Goal: Task Accomplishment & Management: Manage account settings

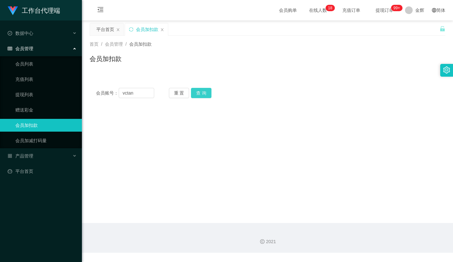
type input "vctan"
click at [204, 90] on button "查 询" at bounding box center [201, 93] width 20 height 10
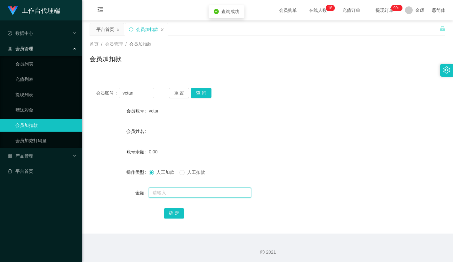
click at [164, 197] on input "text" at bounding box center [200, 193] width 102 height 10
type input "100"
click at [170, 211] on button "确 定" at bounding box center [174, 214] width 20 height 10
click at [182, 95] on button "重 置" at bounding box center [179, 93] width 20 height 10
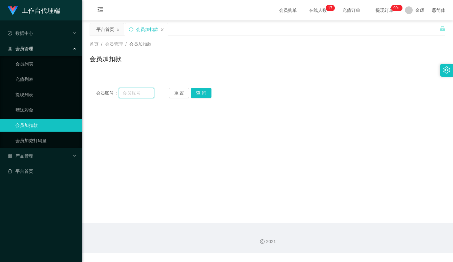
click at [140, 93] on input "text" at bounding box center [137, 93] width 36 height 10
paste input "nuriko9720"
type input "nuriko9720"
click at [204, 92] on button "查 询" at bounding box center [201, 93] width 20 height 10
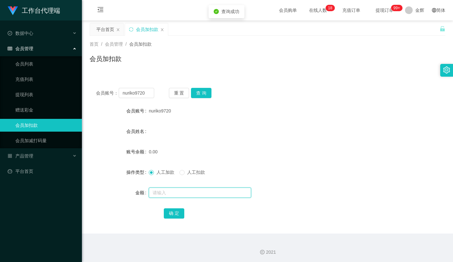
click at [173, 189] on input "text" at bounding box center [200, 193] width 102 height 10
type input "100"
click at [173, 216] on button "确 定" at bounding box center [174, 214] width 20 height 10
click at [412, 8] on div "金辉" at bounding box center [414, 10] width 27 height 20
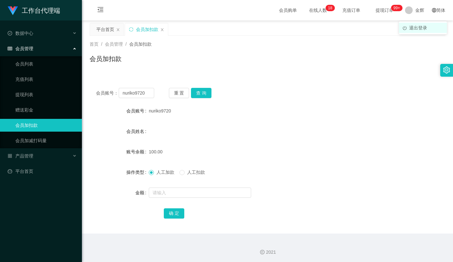
click at [418, 27] on span "退出登录" at bounding box center [418, 27] width 18 height 5
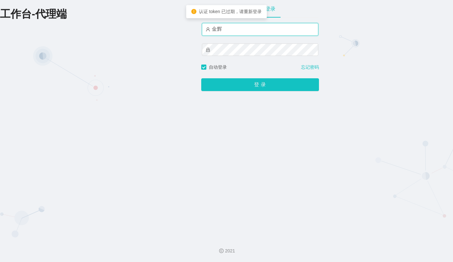
click at [233, 31] on input "金辉" at bounding box center [260, 29] width 116 height 13
type input "admin"
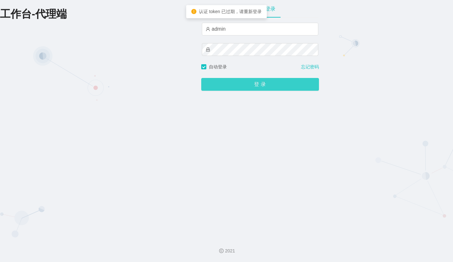
click at [254, 88] on button "登 录" at bounding box center [260, 84] width 118 height 13
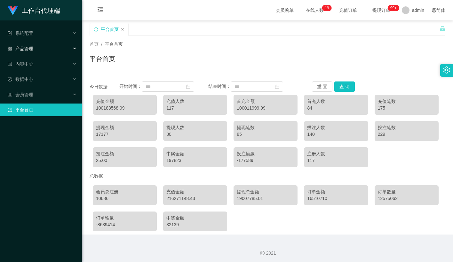
click at [40, 48] on div "产品管理" at bounding box center [41, 48] width 82 height 13
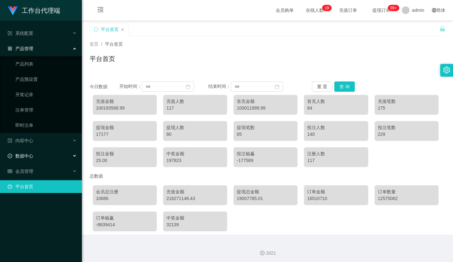
click at [34, 152] on div "数据中心" at bounding box center [41, 156] width 82 height 13
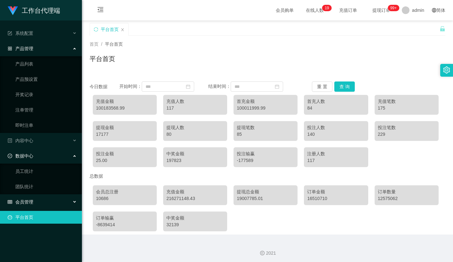
click at [35, 201] on div "会员管理" at bounding box center [41, 202] width 82 height 13
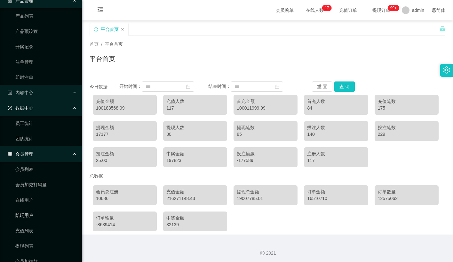
scroll to position [88, 0]
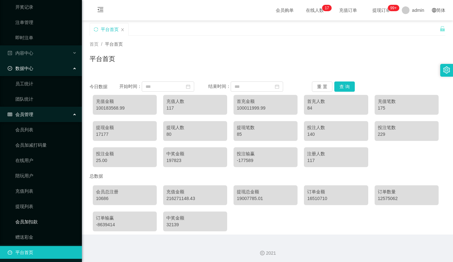
drag, startPoint x: 34, startPoint y: 222, endPoint x: 37, endPoint y: 220, distance: 3.5
click at [34, 222] on link "会员加扣款" at bounding box center [45, 222] width 61 height 13
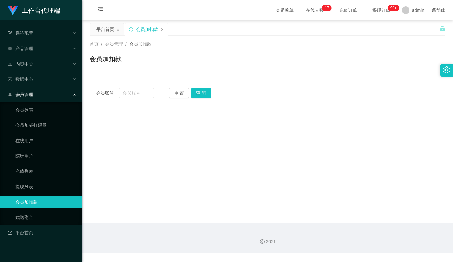
drag, startPoint x: 321, startPoint y: 65, endPoint x: 329, endPoint y: 59, distance: 10.0
click at [322, 65] on div "会员加扣款" at bounding box center [268, 61] width 356 height 15
click at [201, 88] on button "查 询" at bounding box center [201, 93] width 20 height 10
click at [144, 90] on input "text" at bounding box center [137, 93] width 36 height 10
paste input "nuriko9720"
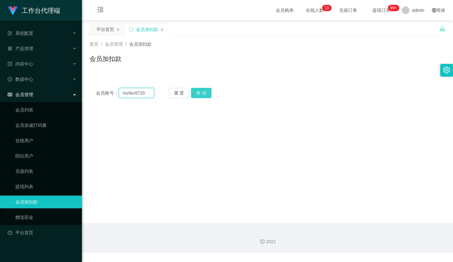
type input "nuriko9720"
click at [199, 89] on button "查 询" at bounding box center [201, 93] width 20 height 10
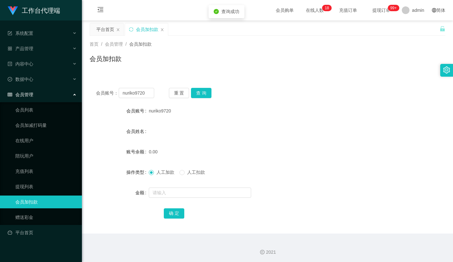
click at [227, 102] on div "会员账号： nuriko9720 重 置 查 询 会员账号 nuriko9720 会员姓名 账号余额 0.00 操作类型 人工加款 人工扣款 金额 确 定" at bounding box center [268, 158] width 356 height 152
click at [204, 91] on button "查 询" at bounding box center [201, 93] width 20 height 10
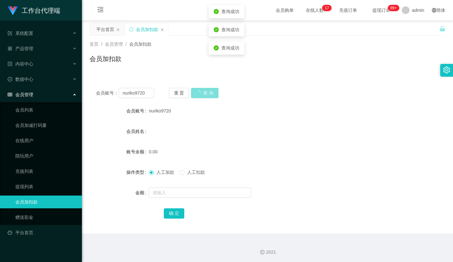
click at [204, 91] on button "查 询" at bounding box center [205, 93] width 28 height 10
drag, startPoint x: 295, startPoint y: 73, endPoint x: 291, endPoint y: 72, distance: 3.6
click at [291, 72] on div "首页 / 会员管理 / 会员加扣款 / 会员加扣款" at bounding box center [267, 55] width 371 height 38
click at [204, 90] on button "查 询" at bounding box center [201, 93] width 20 height 10
click at [146, 93] on input "nuriko9720" at bounding box center [137, 93] width 36 height 10
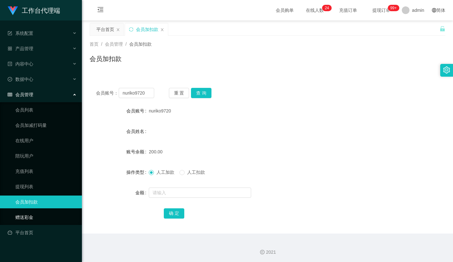
drag, startPoint x: 31, startPoint y: 213, endPoint x: 46, endPoint y: 196, distance: 23.1
click at [31, 213] on link "赠送彩金" at bounding box center [45, 217] width 61 height 13
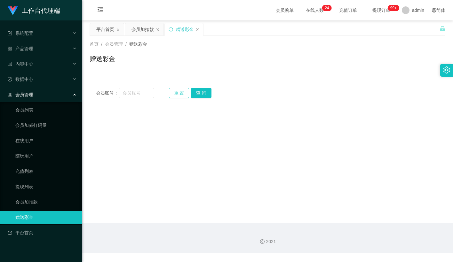
click at [184, 90] on button "重 置" at bounding box center [179, 93] width 20 height 10
click at [145, 94] on input "text" at bounding box center [137, 93] width 36 height 10
paste input "nuriko9720"
type input "nuriko9720"
click at [200, 92] on button "查 询" at bounding box center [201, 93] width 20 height 10
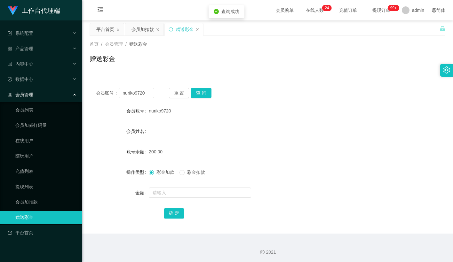
click at [190, 172] on span "彩金扣款" at bounding box center [196, 172] width 23 height 5
click at [182, 188] on input "text" at bounding box center [200, 193] width 102 height 10
type input "50"
click at [177, 213] on button "确 定" at bounding box center [174, 214] width 20 height 10
click at [23, 196] on link "会员加扣款" at bounding box center [45, 202] width 61 height 13
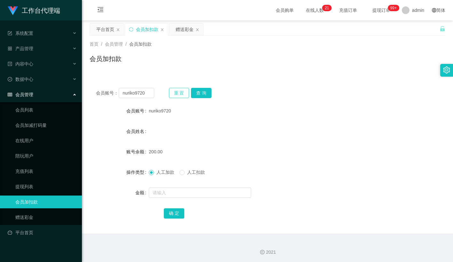
click at [186, 95] on button "重 置" at bounding box center [179, 93] width 20 height 10
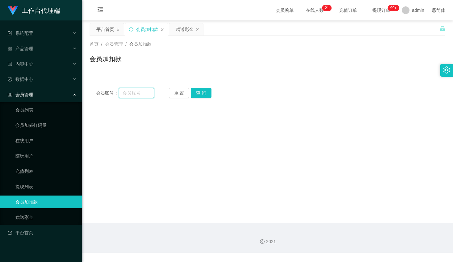
click at [141, 96] on input "text" at bounding box center [137, 93] width 36 height 10
click at [194, 90] on button "查 询" at bounding box center [201, 93] width 20 height 10
click at [136, 95] on input "text" at bounding box center [137, 93] width 36 height 10
type input "zz"
paste input "nuriko9720"
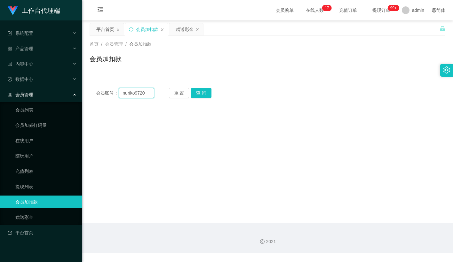
type input "nuriko9720"
click at [198, 89] on button "查 询" at bounding box center [201, 93] width 20 height 10
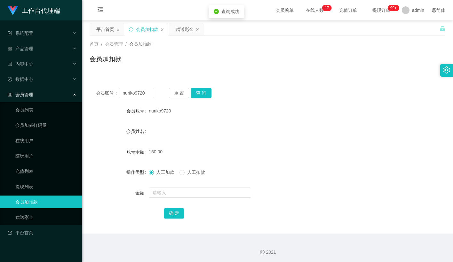
drag, startPoint x: 240, startPoint y: 75, endPoint x: 323, endPoint y: 19, distance: 100.3
click at [242, 75] on div "会员账号： nuriko9720 重 置 查 询 会员账号 nuriko9720 会员姓名 账号余额 150.00 操作类型 人工加款 人工扣款 金额 确 定" at bounding box center [268, 154] width 356 height 160
click at [206, 90] on button "查 询" at bounding box center [201, 93] width 20 height 10
click at [185, 173] on span at bounding box center [182, 172] width 5 height 5
click at [179, 197] on input "text" at bounding box center [200, 193] width 102 height 10
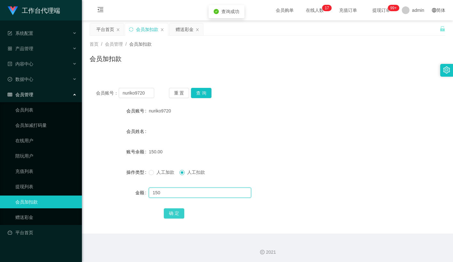
type input "150"
click at [172, 209] on button "确 定" at bounding box center [174, 214] width 20 height 10
drag, startPoint x: 259, startPoint y: 134, endPoint x: 266, endPoint y: 128, distance: 9.1
click at [262, 131] on div "会员姓名" at bounding box center [268, 131] width 356 height 13
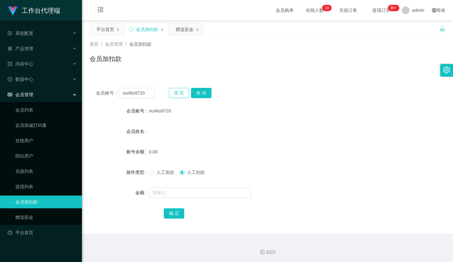
click at [180, 90] on button "重 置" at bounding box center [179, 93] width 20 height 10
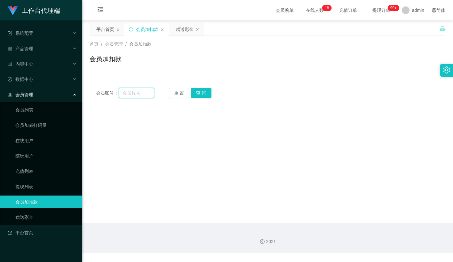
click at [140, 92] on input "text" at bounding box center [137, 93] width 36 height 10
paste input "91307151"
type input "91307151"
click at [201, 91] on button "查 询" at bounding box center [201, 93] width 20 height 10
click at [141, 92] on input "91307151" at bounding box center [137, 93] width 36 height 10
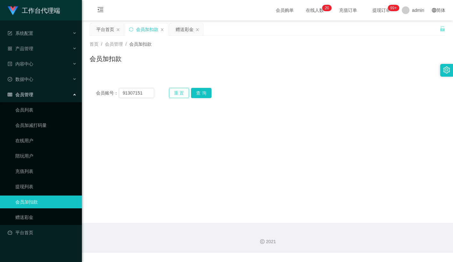
click at [175, 88] on button "重 置" at bounding box center [179, 93] width 20 height 10
click at [144, 89] on input "text" at bounding box center [137, 93] width 36 height 10
paste input "vctan"
type input "vctan"
click at [201, 93] on button "查 询" at bounding box center [201, 93] width 20 height 10
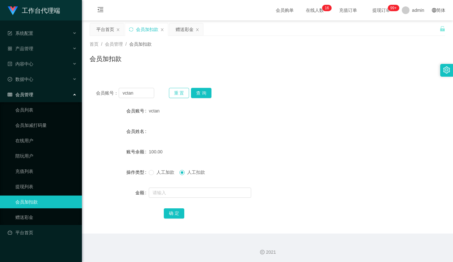
click at [179, 92] on button "重 置" at bounding box center [179, 93] width 20 height 10
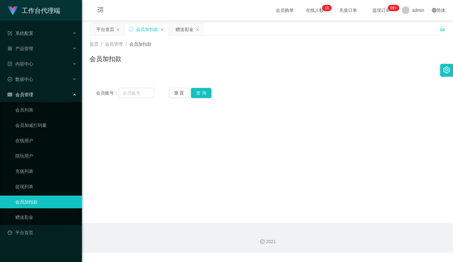
click at [269, 57] on div "会员加扣款" at bounding box center [268, 61] width 356 height 15
click at [202, 93] on button "查 询" at bounding box center [201, 93] width 20 height 10
click at [141, 96] on input "text" at bounding box center [137, 93] width 36 height 10
drag, startPoint x: 175, startPoint y: 89, endPoint x: 151, endPoint y: 92, distance: 24.0
click at [175, 89] on button "重 置" at bounding box center [179, 93] width 20 height 10
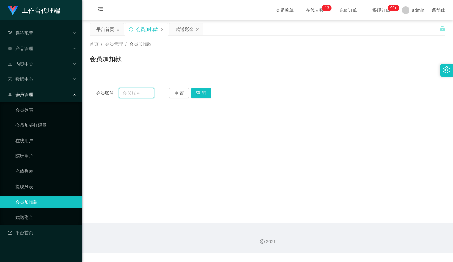
click at [139, 92] on input "text" at bounding box center [137, 93] width 36 height 10
paste input "zackliew"
type input "zackliew"
click at [201, 95] on button "查 询" at bounding box center [201, 93] width 20 height 10
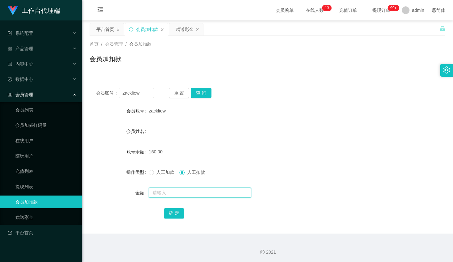
click at [179, 193] on input "text" at bounding box center [200, 193] width 102 height 10
type input "150"
click at [174, 212] on button "确 定" at bounding box center [174, 214] width 20 height 10
drag, startPoint x: 217, startPoint y: 140, endPoint x: 211, endPoint y: 116, distance: 24.1
click at [217, 138] on form "会员账号 zackliew 会员姓名 账号余额 0.00 操作类型 人工加款 人工扣款 金额 确 定" at bounding box center [268, 162] width 356 height 115
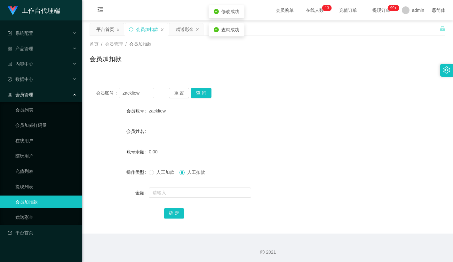
click at [257, 68] on div "会员加扣款" at bounding box center [268, 61] width 356 height 15
click at [277, 94] on div "会员账号： [PERSON_NAME] 重 置 查 询" at bounding box center [268, 93] width 356 height 10
click at [26, 104] on link "会员列表" at bounding box center [45, 110] width 61 height 13
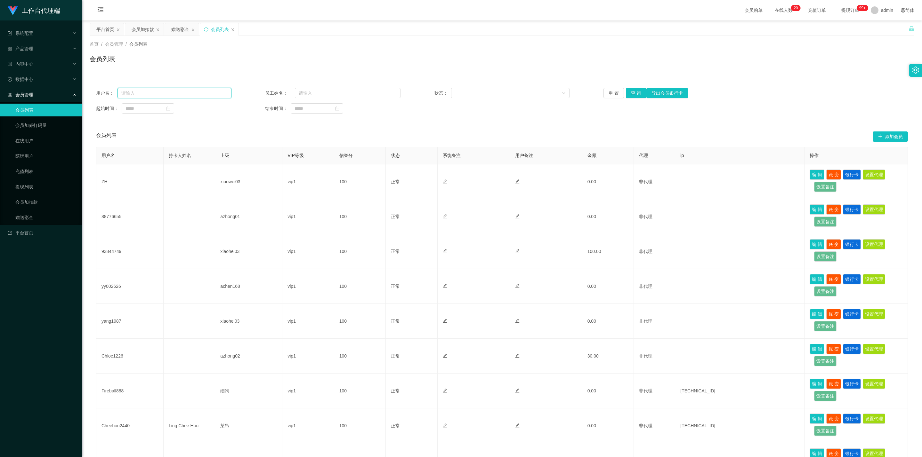
click at [188, 96] on input "text" at bounding box center [174, 93] width 114 height 10
click at [439, 127] on div "会员列表 添加会员" at bounding box center [501, 136] width 811 height 20
click at [315, 94] on input "text" at bounding box center [348, 93] width 106 height 10
click at [188, 98] on div "用户名： 员工姓名： 状态： 重 置 查 询 导出会员银行卡 起始时间： 结束时间：" at bounding box center [502, 101] width 824 height 38
click at [185, 93] on input "text" at bounding box center [174, 93] width 114 height 10
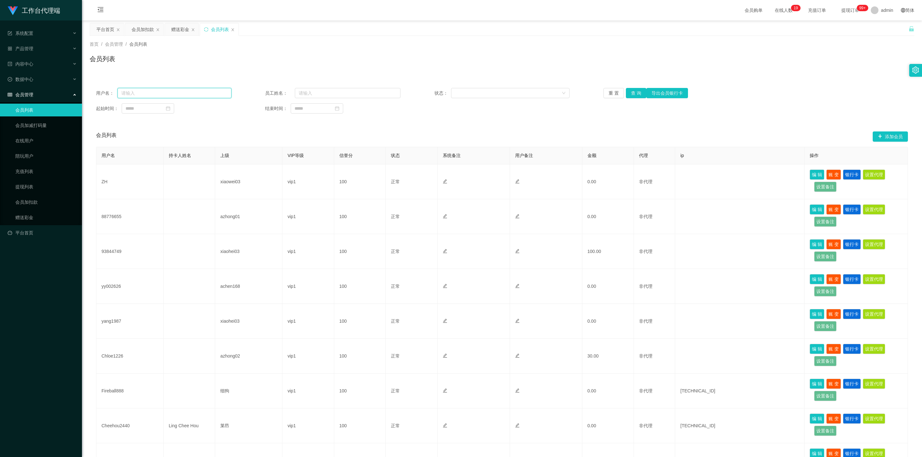
paste input "Derickksleow"
type input "Derickksleow"
click at [453, 92] on button "查 询" at bounding box center [636, 93] width 20 height 10
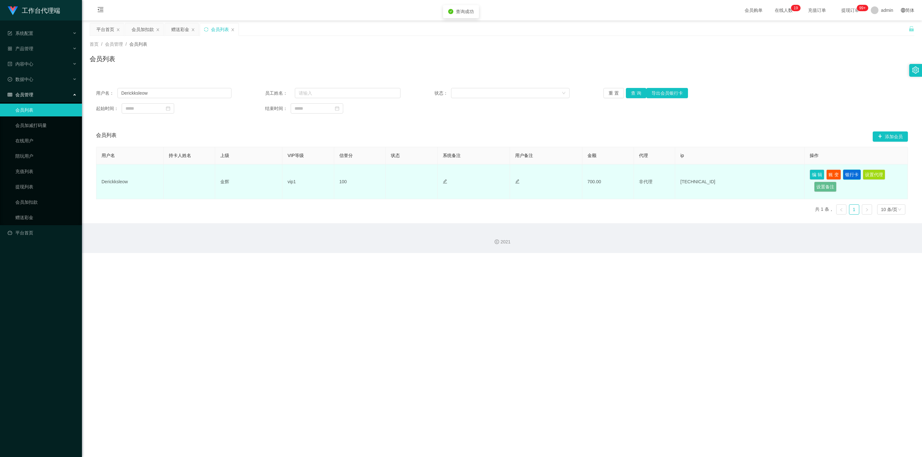
click at [453, 177] on button "银行卡" at bounding box center [851, 175] width 18 height 10
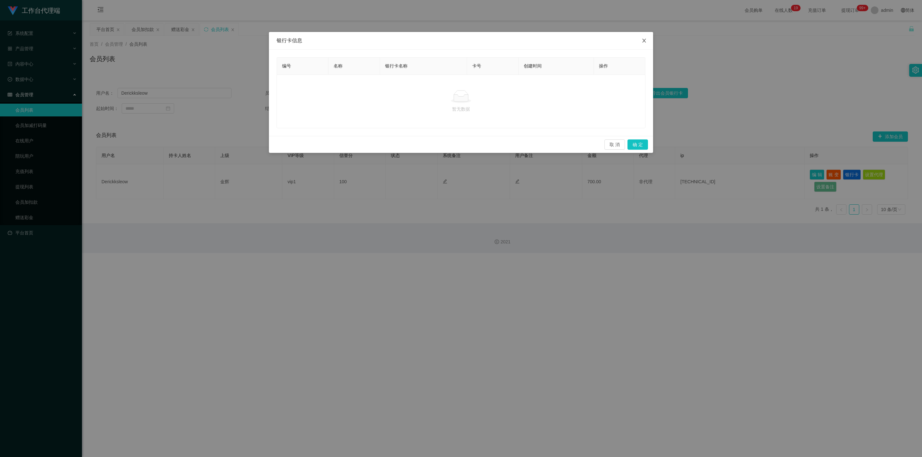
click at [453, 40] on icon "图标: close" at bounding box center [643, 40] width 5 height 5
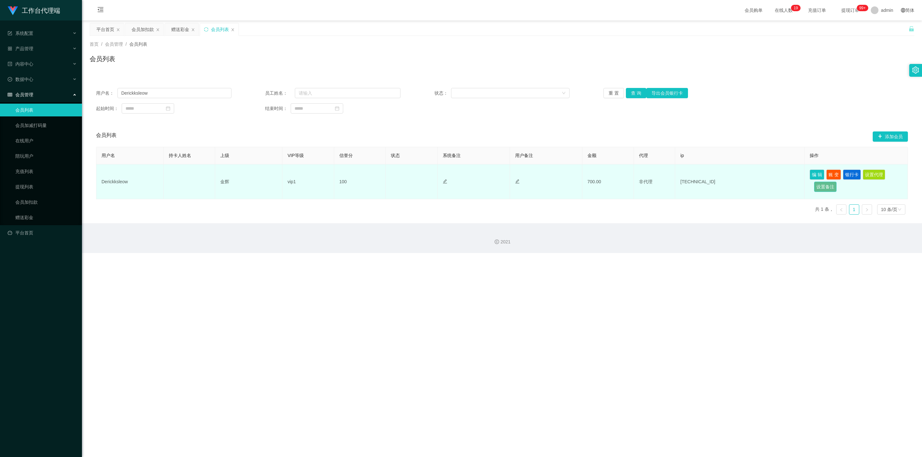
click at [453, 189] on button "设置备注" at bounding box center [825, 187] width 22 height 10
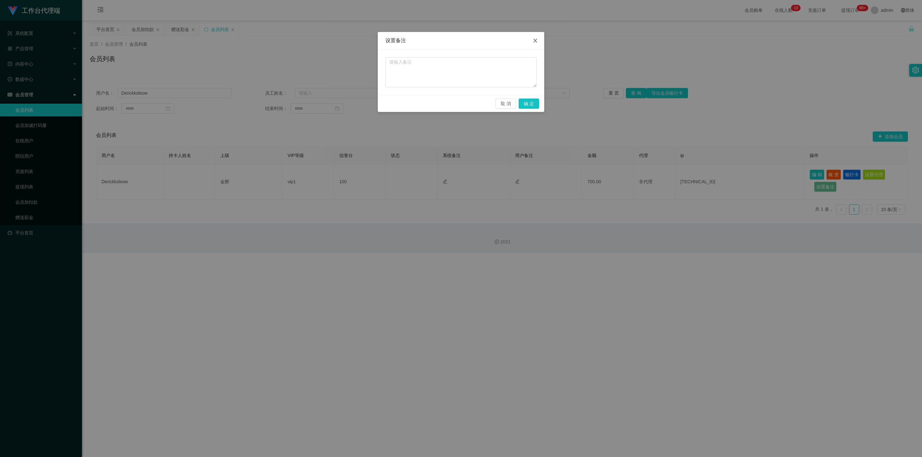
drag, startPoint x: 539, startPoint y: 40, endPoint x: 575, endPoint y: 60, distance: 41.4
click at [453, 40] on span "Close" at bounding box center [535, 41] width 18 height 18
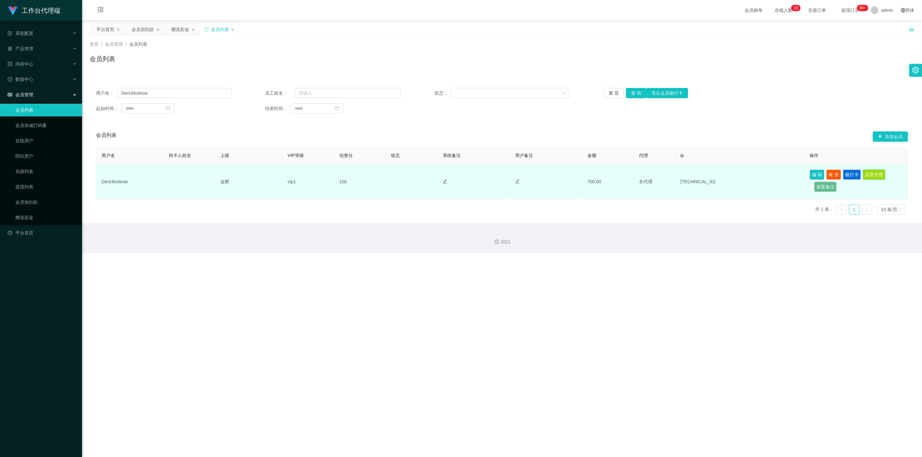
click at [453, 171] on button "设置代理" at bounding box center [873, 175] width 22 height 10
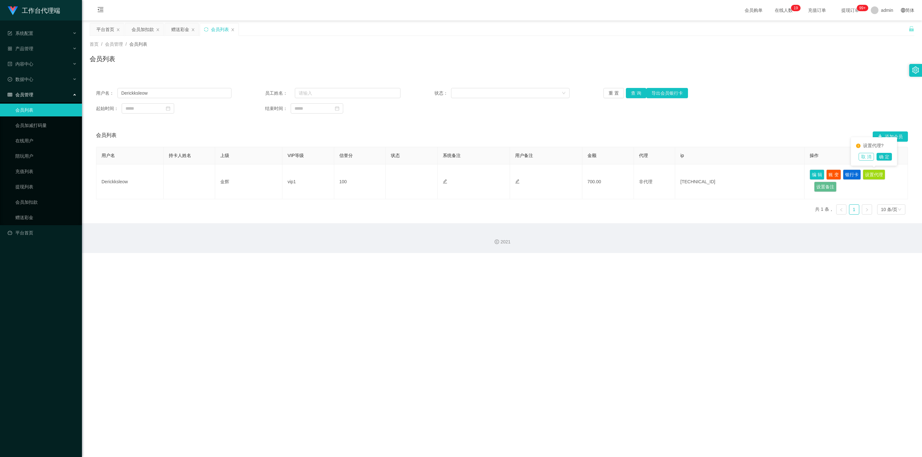
click at [453, 156] on button "取 消" at bounding box center [865, 157] width 15 height 8
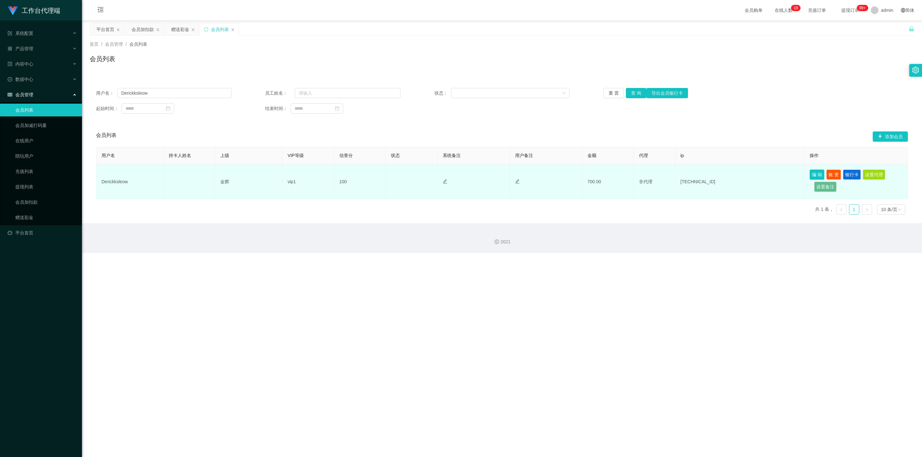
click at [453, 175] on button "编 辑" at bounding box center [816, 175] width 15 height 10
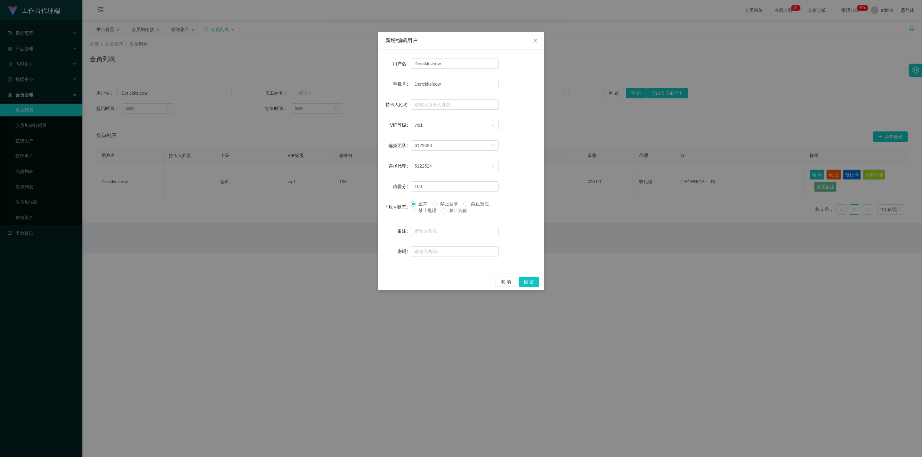
click at [453, 203] on span "禁止登录" at bounding box center [448, 203] width 23 height 5
click at [440, 205] on span "禁止登录" at bounding box center [448, 203] width 23 height 5
click at [440, 204] on span "禁止登录" at bounding box center [448, 203] width 23 height 5
click at [439, 204] on span "禁止登录" at bounding box center [448, 203] width 23 height 5
click at [450, 211] on span "禁止充值" at bounding box center [457, 210] width 23 height 5
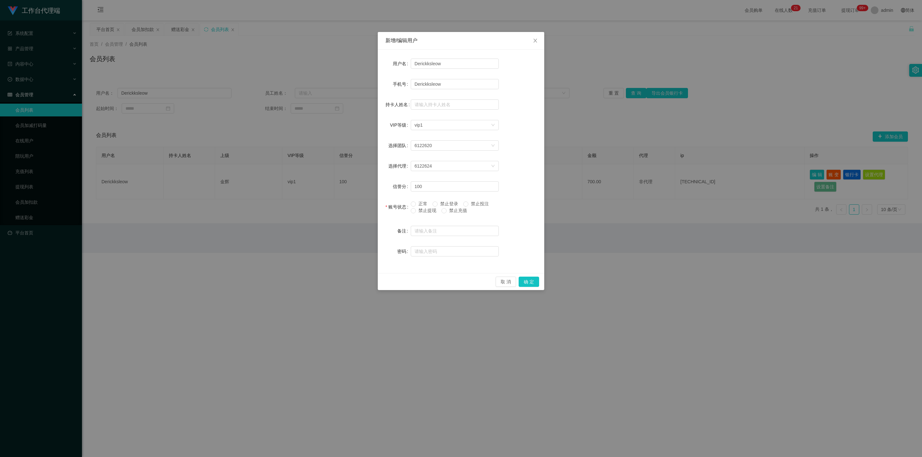
click at [425, 211] on span "禁止提现" at bounding box center [427, 210] width 23 height 5
click at [453, 262] on button "确 定" at bounding box center [528, 282] width 20 height 10
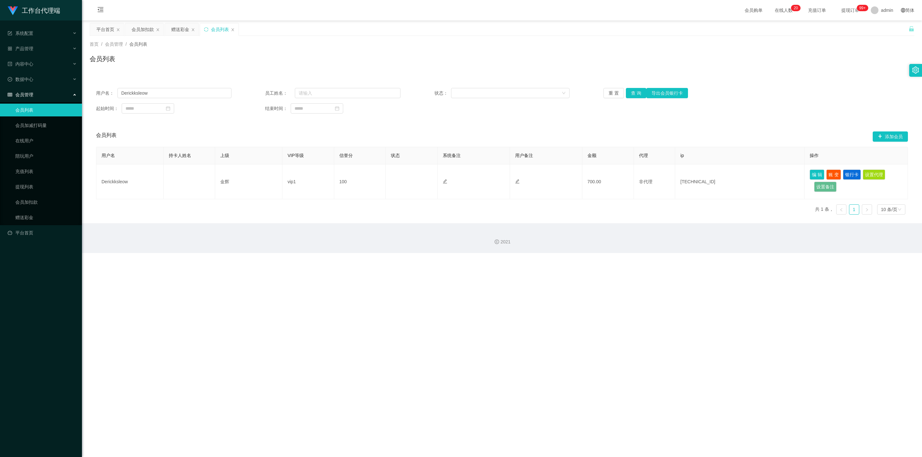
click at [453, 223] on div "2021" at bounding box center [502, 238] width 840 height 30
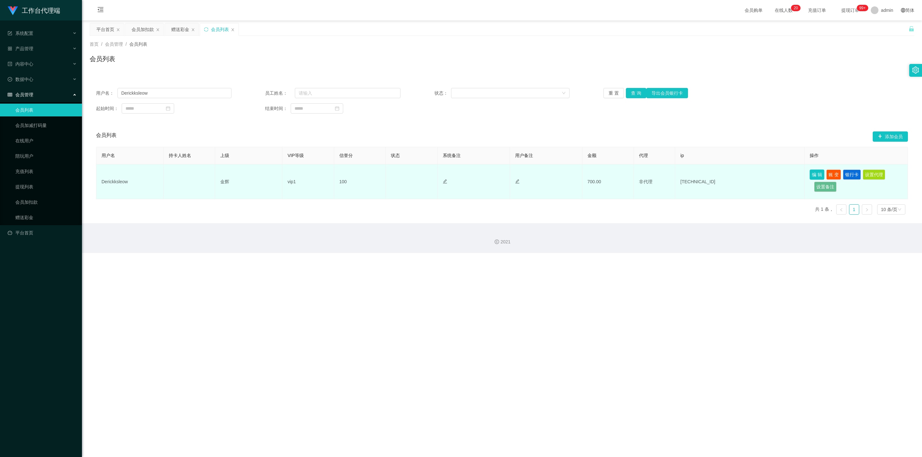
click at [453, 176] on button "编 辑" at bounding box center [816, 175] width 15 height 10
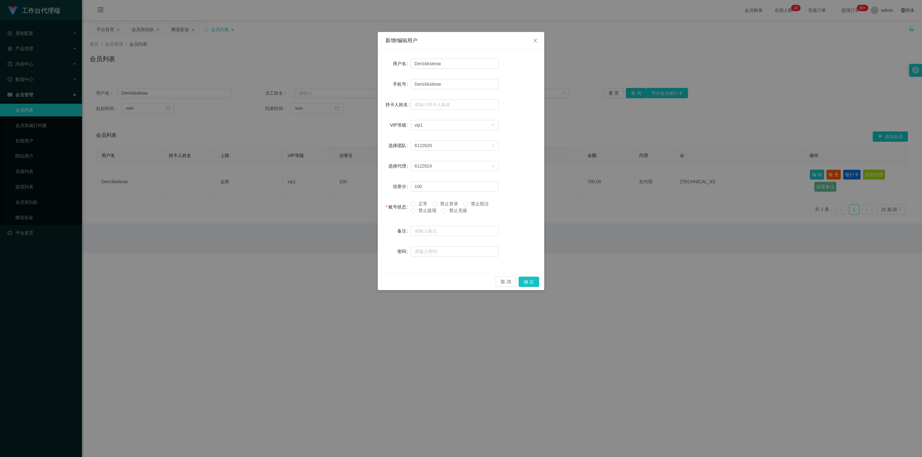
click at [417, 204] on span "正常" at bounding box center [423, 203] width 14 height 5
click at [453, 262] on button "确 定" at bounding box center [528, 282] width 20 height 10
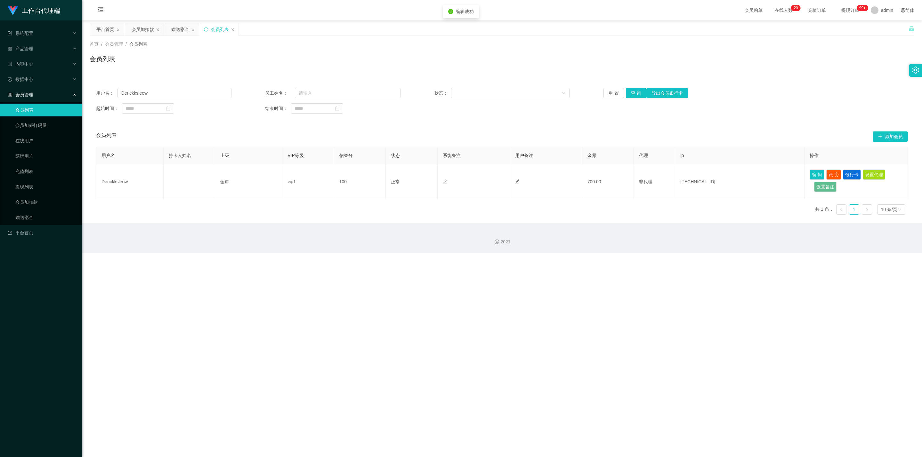
click at [453, 239] on div "2021" at bounding box center [501, 242] width 829 height 7
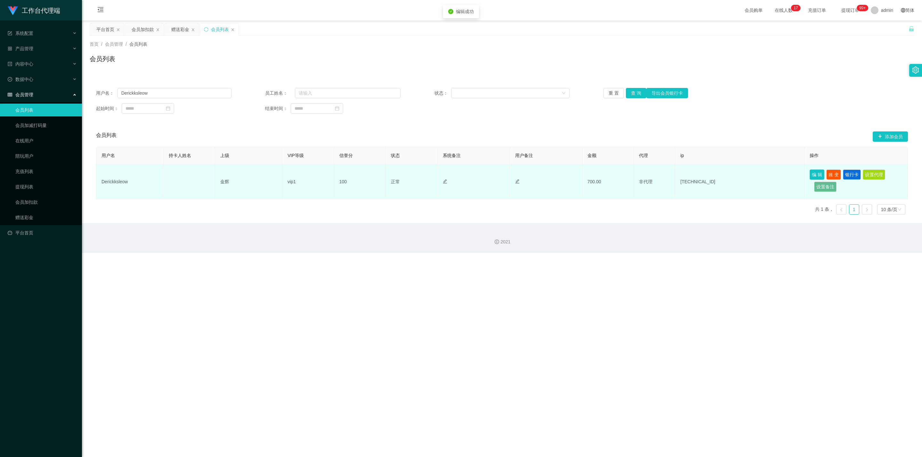
click at [453, 174] on button "编 辑" at bounding box center [816, 175] width 15 height 10
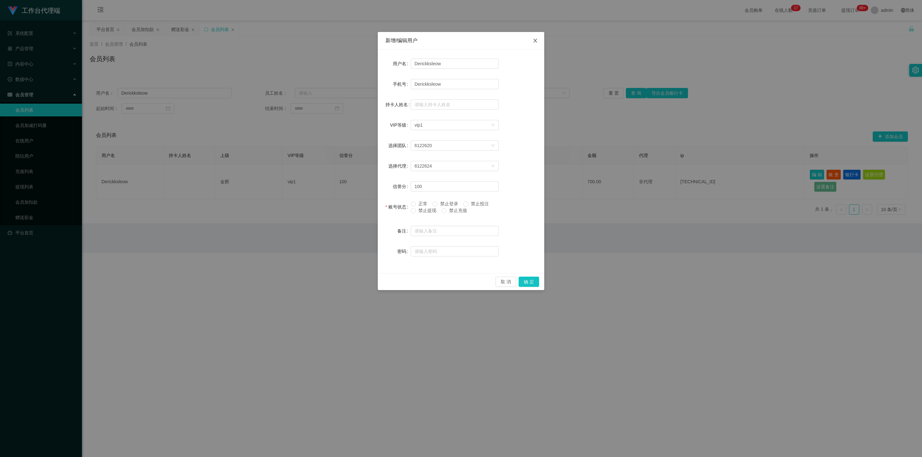
click at [453, 40] on icon "图标: close" at bounding box center [534, 40] width 5 height 5
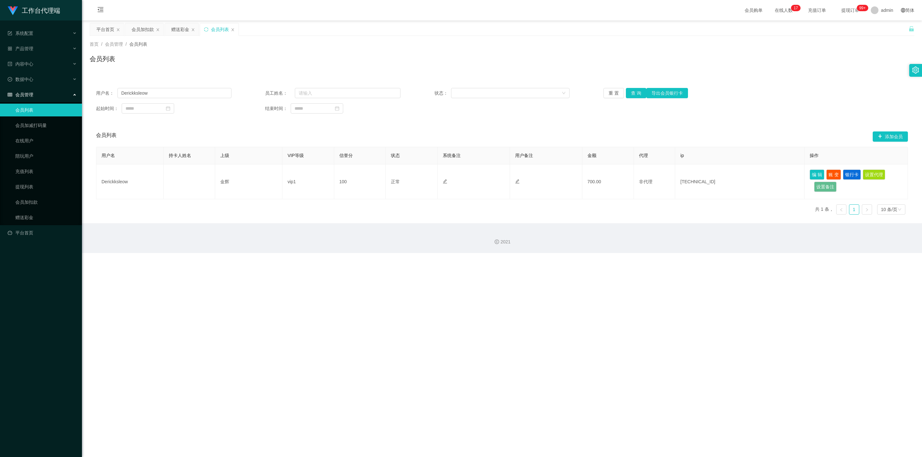
click at [453, 53] on div "首页 / 会员管理 / 会员列表 / 会员列表" at bounding box center [502, 55] width 824 height 28
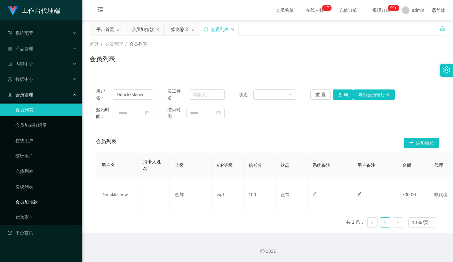
drag, startPoint x: 41, startPoint y: 195, endPoint x: 47, endPoint y: 193, distance: 7.0
click at [41, 196] on link "会员加扣款" at bounding box center [45, 202] width 61 height 13
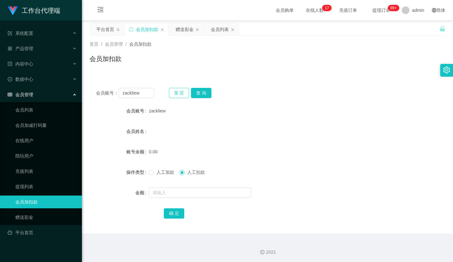
click at [182, 92] on button "重 置" at bounding box center [179, 93] width 20 height 10
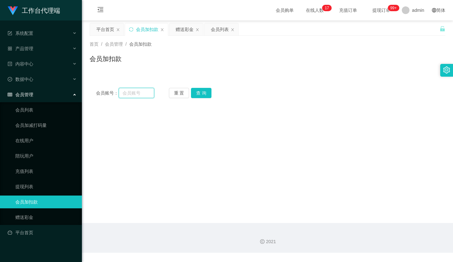
click at [139, 92] on input "text" at bounding box center [137, 93] width 36 height 10
paste input "zackliew"
type input "zackliew"
drag, startPoint x: 203, startPoint y: 92, endPoint x: 201, endPoint y: 106, distance: 14.2
click at [203, 92] on button "查 询" at bounding box center [201, 93] width 20 height 10
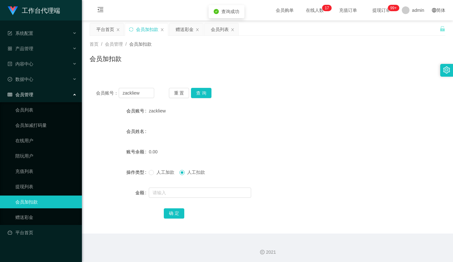
click at [155, 174] on span "人工加款" at bounding box center [165, 172] width 23 height 5
click at [168, 196] on input "text" at bounding box center [200, 193] width 102 height 10
type input "100"
click at [172, 214] on button "确 定" at bounding box center [174, 214] width 20 height 10
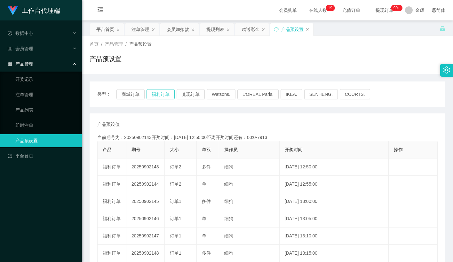
click at [166, 95] on button "福利订单" at bounding box center [161, 94] width 28 height 10
